Goal: Check status: Check status

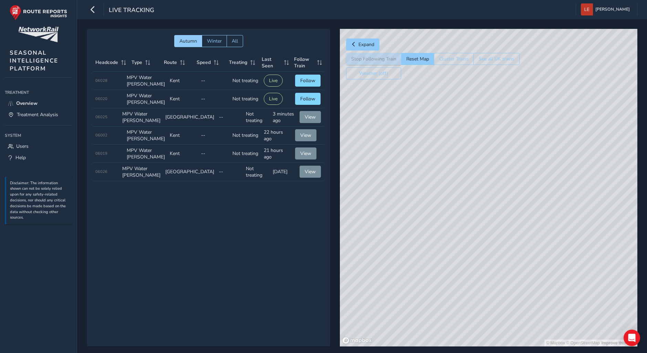
drag, startPoint x: 431, startPoint y: 161, endPoint x: 383, endPoint y: 156, distance: 48.1
click at [383, 156] on div "© Mapbox © OpenStreetMap Improve this map" at bounding box center [488, 188] width 297 height 318
drag, startPoint x: 420, startPoint y: 168, endPoint x: 483, endPoint y: 180, distance: 63.6
click at [483, 180] on div "© Mapbox © OpenStreetMap Improve this map" at bounding box center [488, 188] width 297 height 318
drag, startPoint x: 438, startPoint y: 187, endPoint x: 459, endPoint y: 229, distance: 47.2
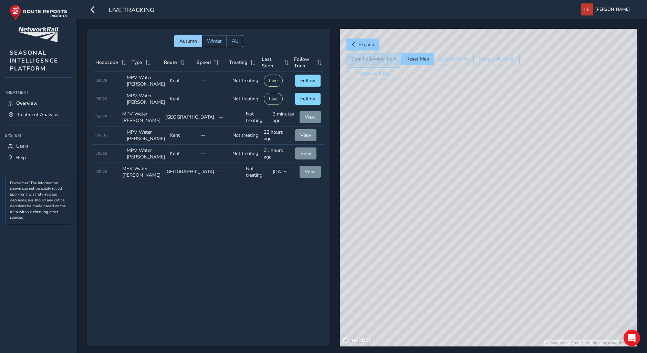
click at [459, 229] on div "© Mapbox © OpenStreetMap Improve this map" at bounding box center [488, 188] width 297 height 318
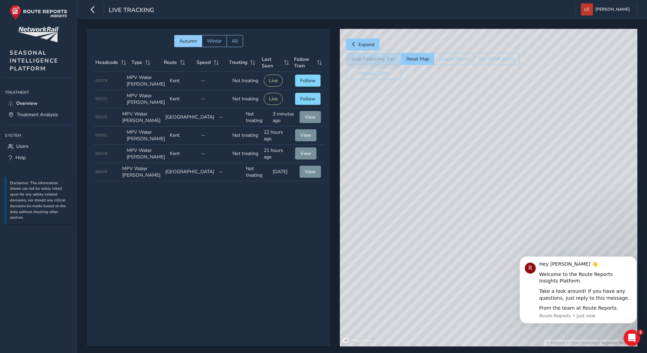
click at [400, 218] on div "© Mapbox © OpenStreetMap Improve this map" at bounding box center [488, 188] width 297 height 318
drag, startPoint x: 487, startPoint y: 184, endPoint x: 364, endPoint y: 87, distance: 156.6
click at [364, 87] on div "© Mapbox © OpenStreetMap Improve this map © Maxar" at bounding box center [488, 188] width 297 height 318
click at [413, 141] on div "© Mapbox © OpenStreetMap Improve this map © Maxar" at bounding box center [488, 188] width 297 height 318
click at [309, 79] on span "Follow" at bounding box center [307, 80] width 15 height 7
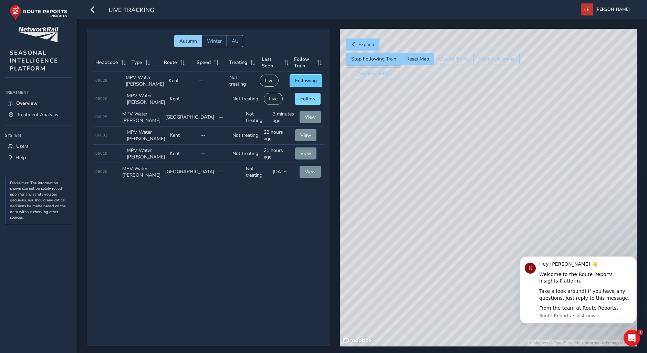
click at [306, 79] on span "Following" at bounding box center [306, 80] width 22 height 7
click at [216, 45] on button "Winter" at bounding box center [213, 41] width 25 height 12
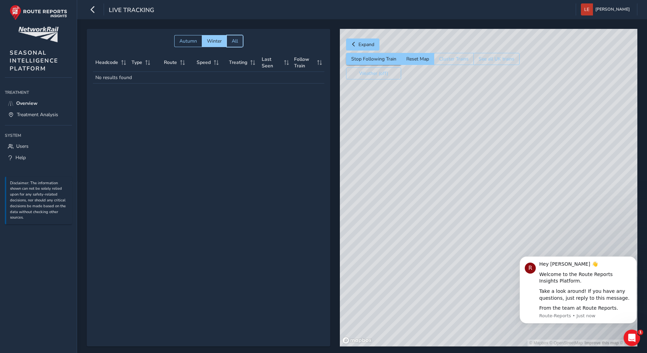
click at [241, 42] on button "All" at bounding box center [234, 41] width 17 height 12
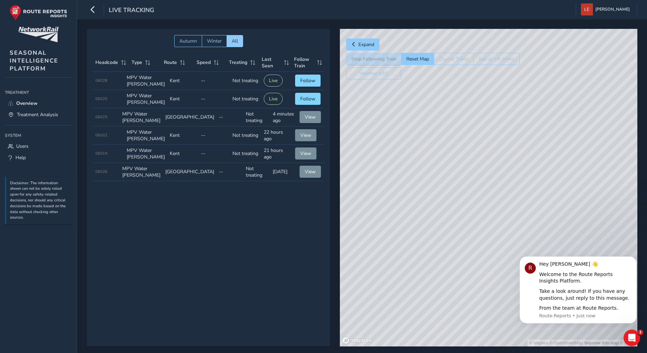
drag, startPoint x: 488, startPoint y: 152, endPoint x: 508, endPoint y: 187, distance: 40.1
click at [508, 187] on div "© Mapbox © OpenStreetMap Improve this map © Maxar" at bounding box center [488, 188] width 297 height 318
drag, startPoint x: 530, startPoint y: 155, endPoint x: 500, endPoint y: 156, distance: 29.3
click at [500, 156] on div "© Mapbox © OpenStreetMap Improve this map © Maxar" at bounding box center [488, 188] width 297 height 318
drag, startPoint x: 401, startPoint y: 156, endPoint x: 396, endPoint y: 218, distance: 61.8
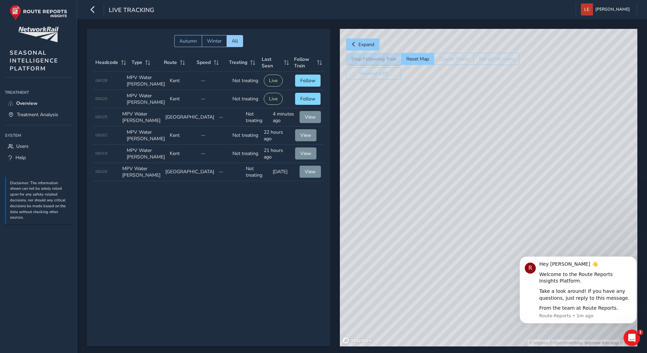
click at [396, 218] on div "© Mapbox © OpenStreetMap Improve this map © Maxar" at bounding box center [488, 188] width 297 height 318
click at [305, 137] on span "View" at bounding box center [305, 135] width 11 height 7
drag, startPoint x: 455, startPoint y: 232, endPoint x: 502, endPoint y: 227, distance: 47.4
click at [502, 227] on div "© Mapbox © OpenStreetMap Improve this map © Maxar" at bounding box center [488, 188] width 297 height 318
drag, startPoint x: 502, startPoint y: 227, endPoint x: 430, endPoint y: 245, distance: 73.6
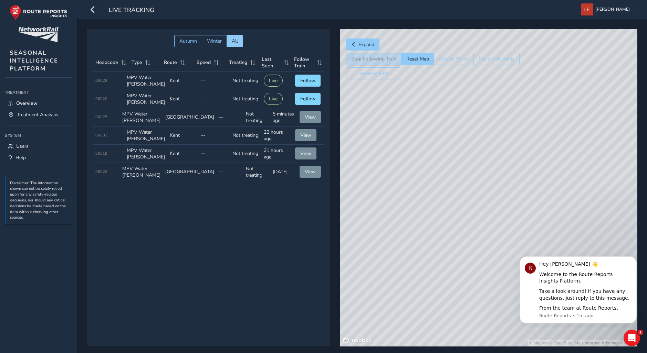
click at [430, 245] on div "© Mapbox © OpenStreetMap Improve this map © Maxar" at bounding box center [488, 188] width 297 height 318
drag, startPoint x: 467, startPoint y: 184, endPoint x: 442, endPoint y: 241, distance: 62.3
click at [442, 241] on div "© Mapbox © OpenStreetMap Improve this map © Maxar" at bounding box center [488, 188] width 297 height 318
click at [439, 227] on div "© Mapbox © OpenStreetMap Improve this map © Maxar" at bounding box center [488, 188] width 297 height 318
click at [428, 238] on div "© Mapbox © OpenStreetMap Improve this map © Maxar" at bounding box center [488, 188] width 297 height 318
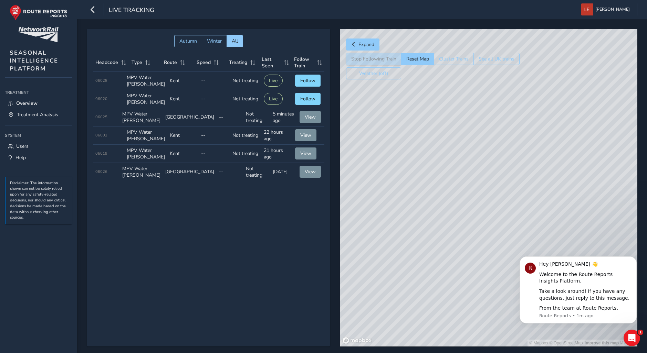
drag, startPoint x: 442, startPoint y: 268, endPoint x: 363, endPoint y: 232, distance: 86.9
click at [363, 232] on div "© Mapbox © OpenStreetMap Improve this map © Maxar" at bounding box center [488, 188] width 297 height 318
drag, startPoint x: 401, startPoint y: 215, endPoint x: 472, endPoint y: 245, distance: 77.4
click at [472, 245] on div "© Mapbox © OpenStreetMap Improve this map © Maxar" at bounding box center [488, 188] width 297 height 318
drag, startPoint x: 417, startPoint y: 270, endPoint x: 400, endPoint y: 257, distance: 21.1
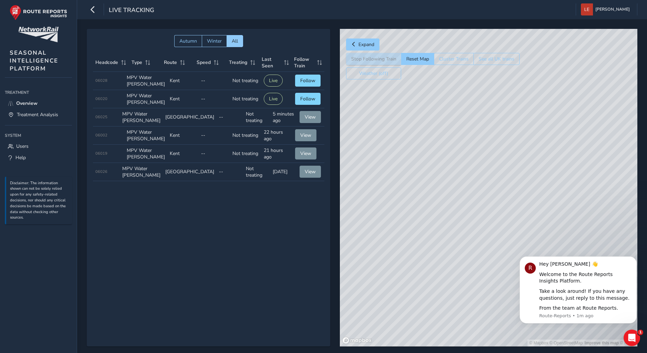
click at [400, 257] on div "© Mapbox © OpenStreetMap Improve this map © Maxar" at bounding box center [488, 188] width 297 height 318
